Goal: Transaction & Acquisition: Purchase product/service

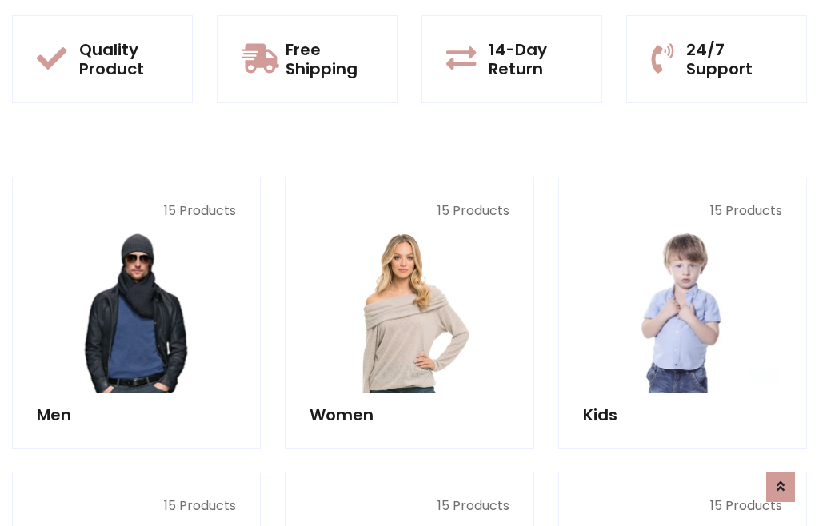
scroll to position [1302, 0]
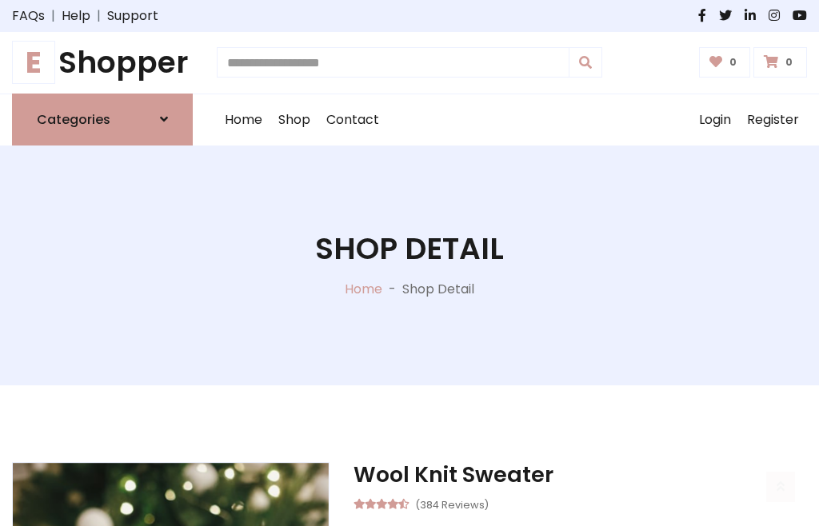
click at [102, 62] on h1 "E Shopper" at bounding box center [102, 63] width 181 height 36
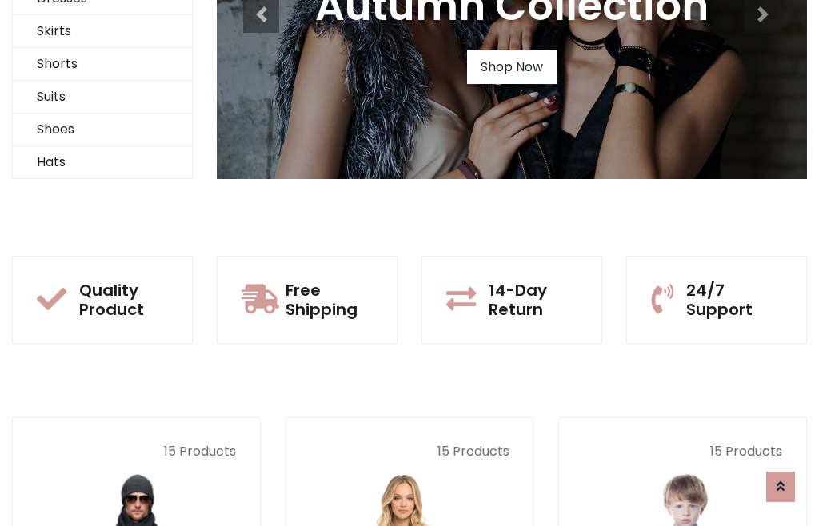
scroll to position [154, 0]
